Goal: Task Accomplishment & Management: Manage account settings

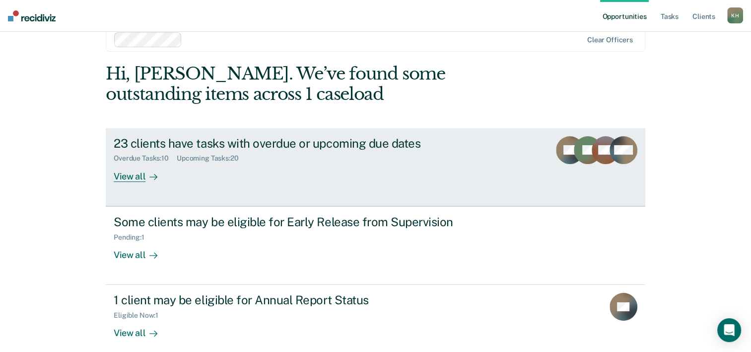
scroll to position [30, 0]
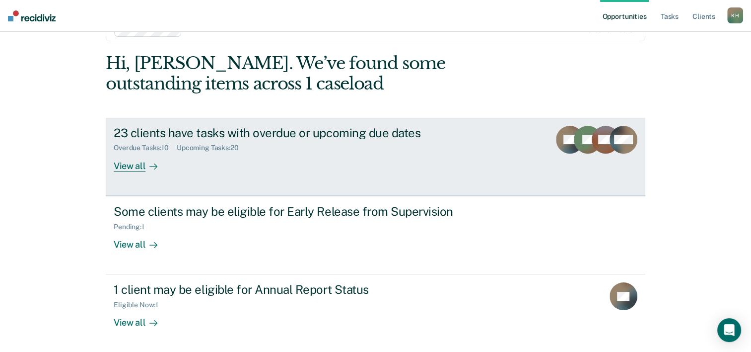
click at [238, 135] on div "23 clients have tasks with overdue or upcoming due dates" at bounding box center [288, 133] width 349 height 14
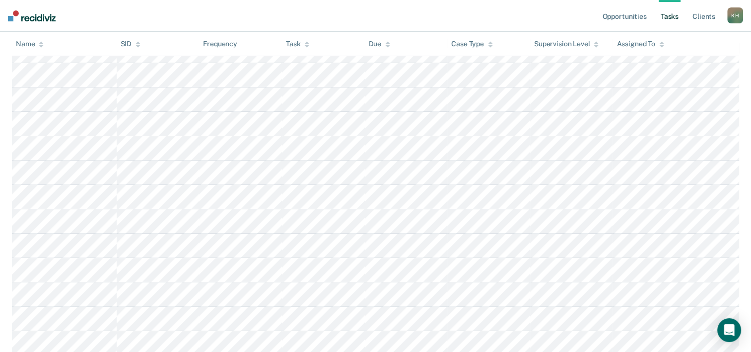
scroll to position [199, 0]
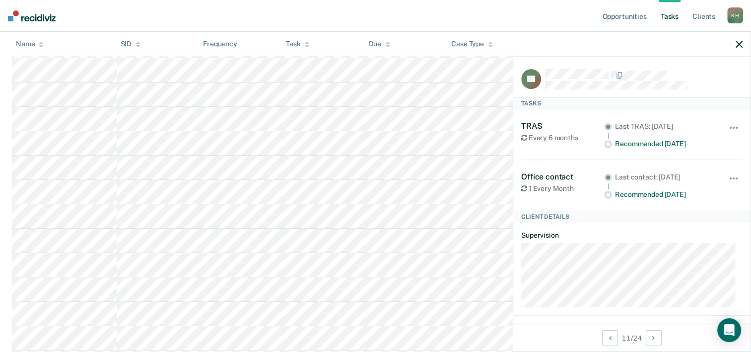
drag, startPoint x: 661, startPoint y: 199, endPoint x: 666, endPoint y: 189, distance: 10.9
click at [666, 189] on div "Office contact 1 Every Month Last contact: [DATE] Recommended [DATE] Hide from …" at bounding box center [631, 185] width 221 height 51
drag, startPoint x: 666, startPoint y: 189, endPoint x: 652, endPoint y: 141, distance: 50.3
click at [652, 141] on div "Recommended [DATE]" at bounding box center [665, 144] width 100 height 8
click at [745, 44] on div at bounding box center [631, 44] width 237 height 25
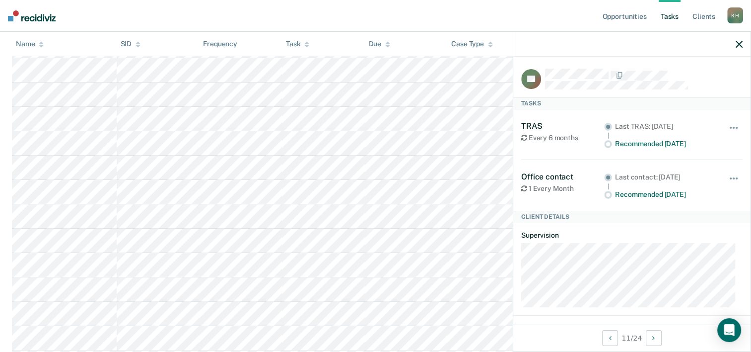
click at [735, 44] on div at bounding box center [631, 44] width 237 height 25
click at [738, 43] on icon "button" at bounding box center [739, 44] width 7 height 7
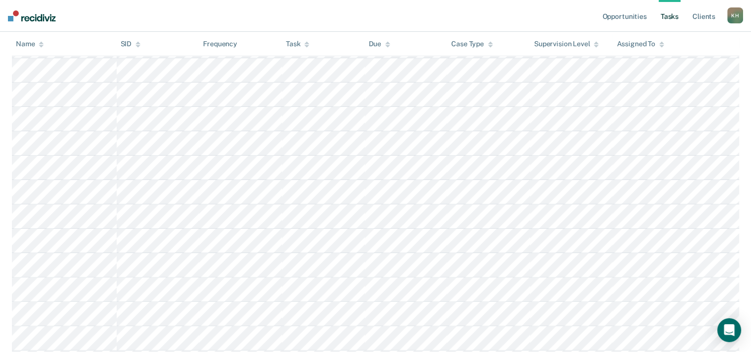
scroll to position [248, 0]
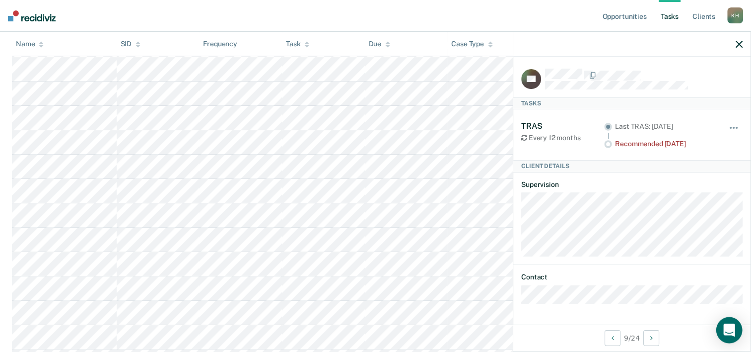
click at [731, 326] on icon "Open Intercom Messenger" at bounding box center [728, 329] width 11 height 13
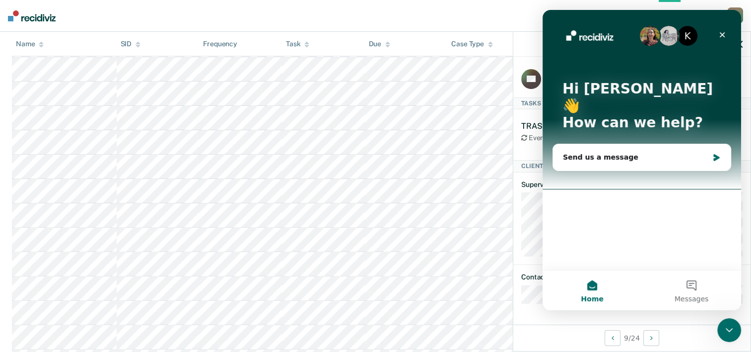
scroll to position [0, 0]
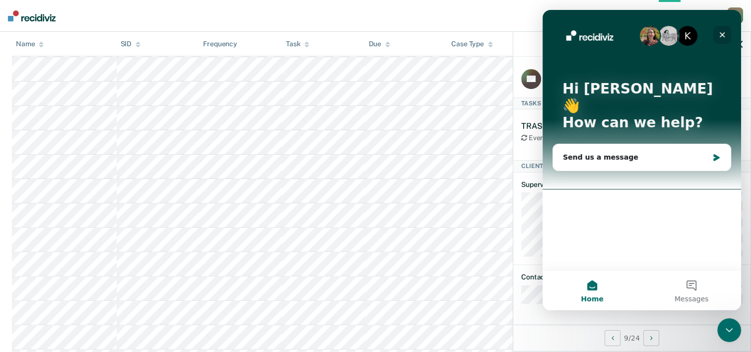
click at [730, 33] on div "Close" at bounding box center [722, 35] width 18 height 18
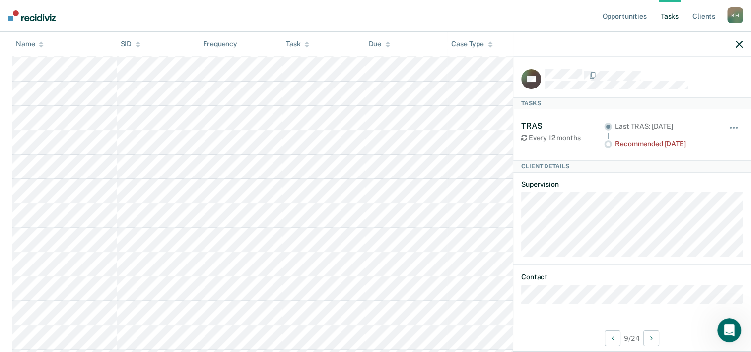
click at [741, 44] on icon "button" at bounding box center [739, 44] width 7 height 7
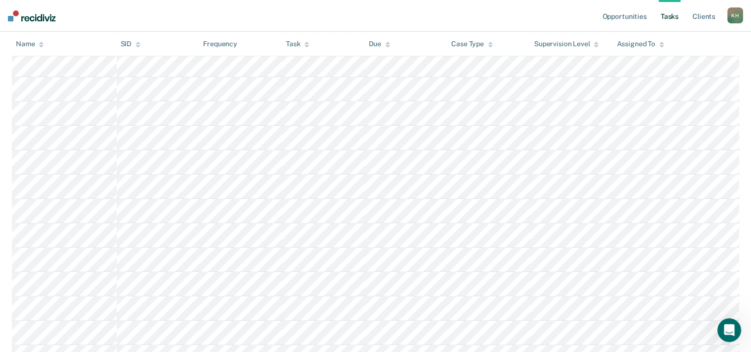
scroll to position [546, 0]
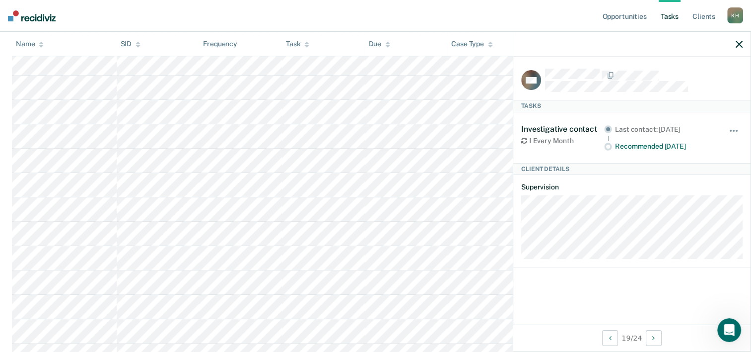
click at [283, 192] on tr at bounding box center [375, 185] width 727 height 24
click at [743, 42] on div at bounding box center [631, 44] width 237 height 25
click at [739, 45] on icon "button" at bounding box center [739, 44] width 7 height 7
